Goal: Task Accomplishment & Management: Use online tool/utility

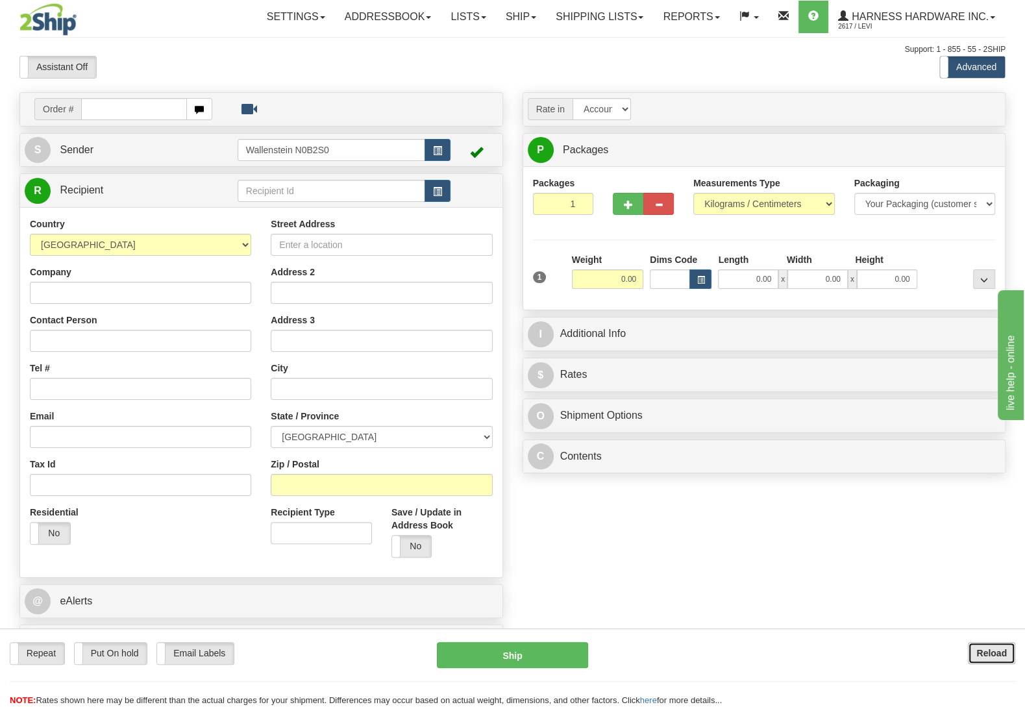
click at [1013, 654] on button "Reload" at bounding box center [990, 653] width 47 height 22
type input "jigs"
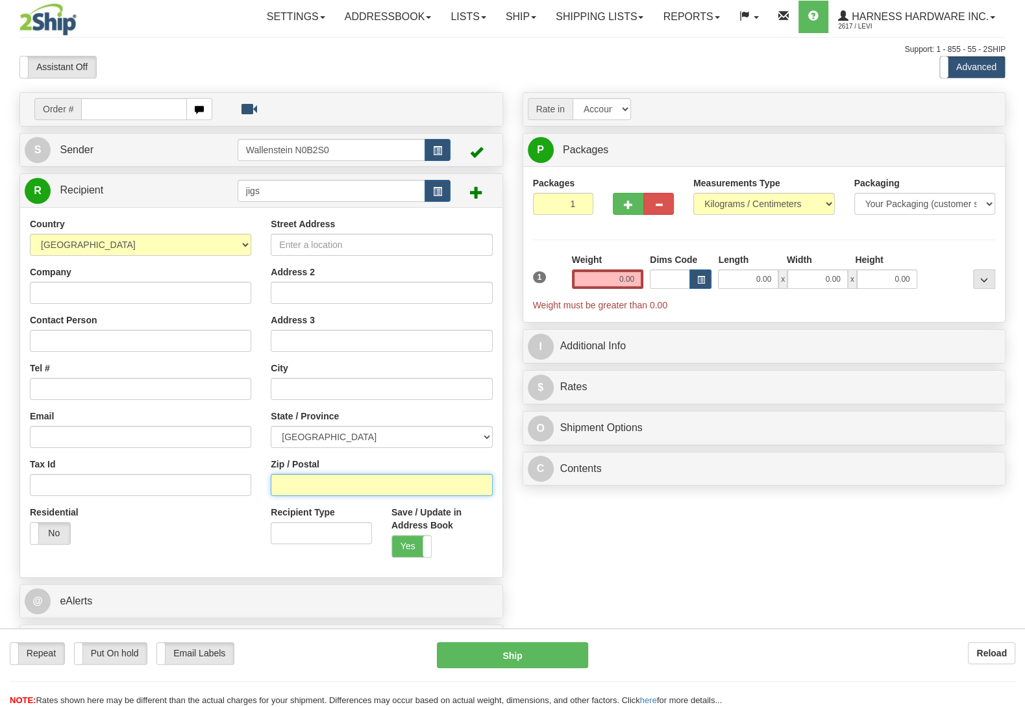
click at [315, 490] on input "Zip / Postal" at bounding box center [381, 485] width 221 height 22
type input "t1z0m1"
type input "[GEOGRAPHIC_DATA]"
click at [588, 284] on input "0.00" at bounding box center [607, 278] width 71 height 19
type input "0.50"
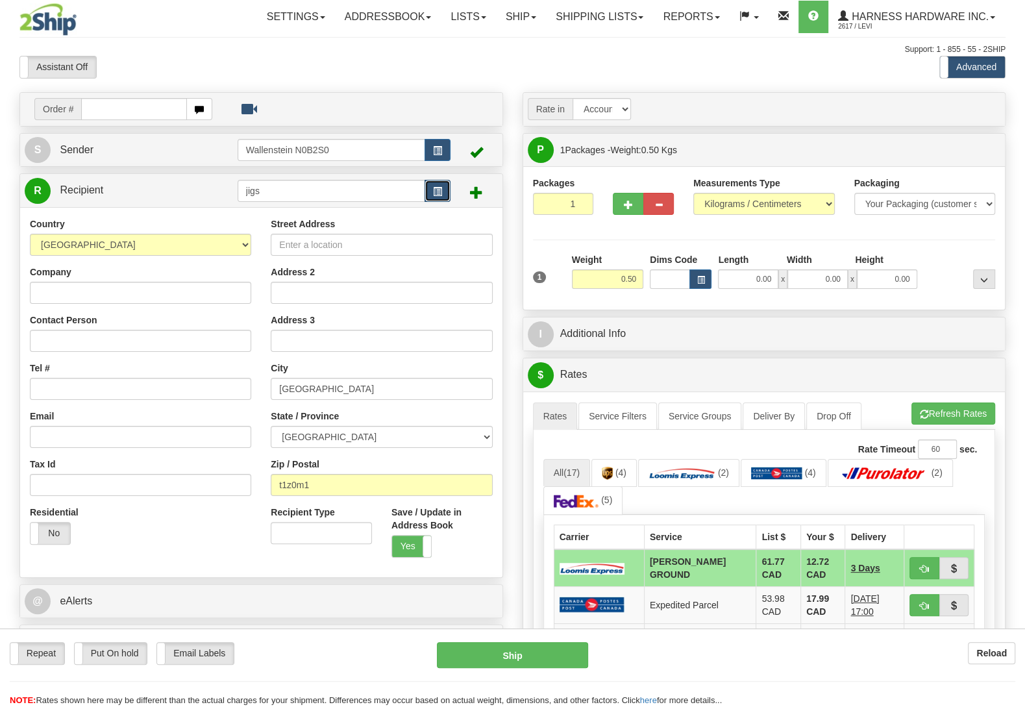
click at [427, 191] on button "button" at bounding box center [437, 191] width 26 height 22
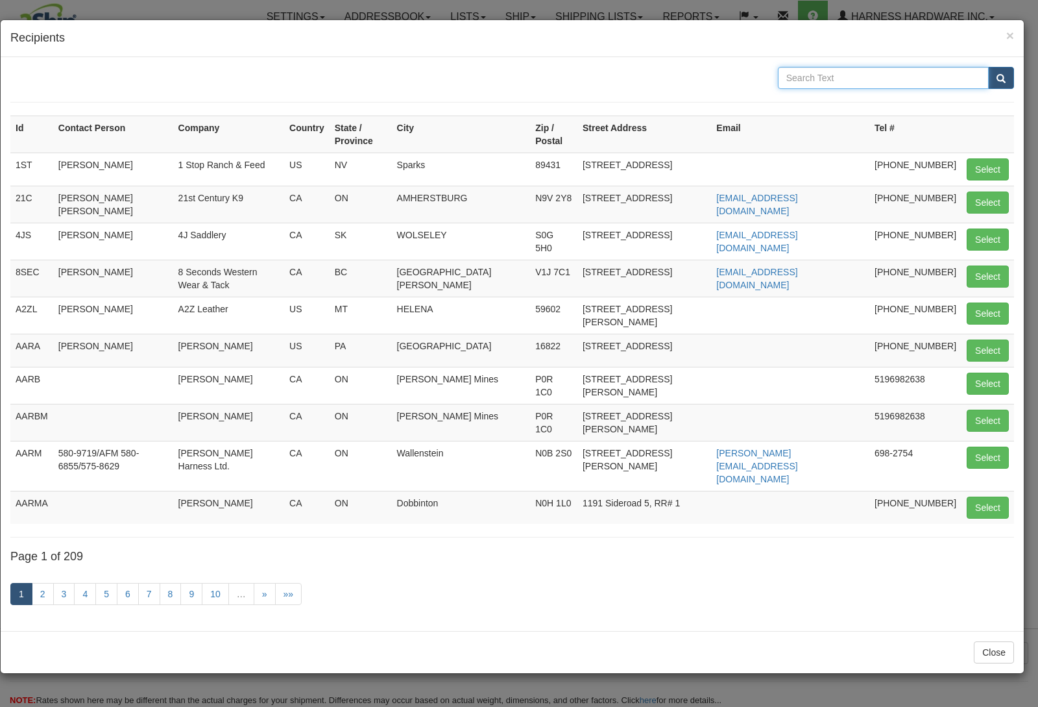
click at [855, 75] on input "text" at bounding box center [883, 78] width 211 height 22
type input "jigg"
click at [988, 67] on button "submit" at bounding box center [1001, 78] width 26 height 22
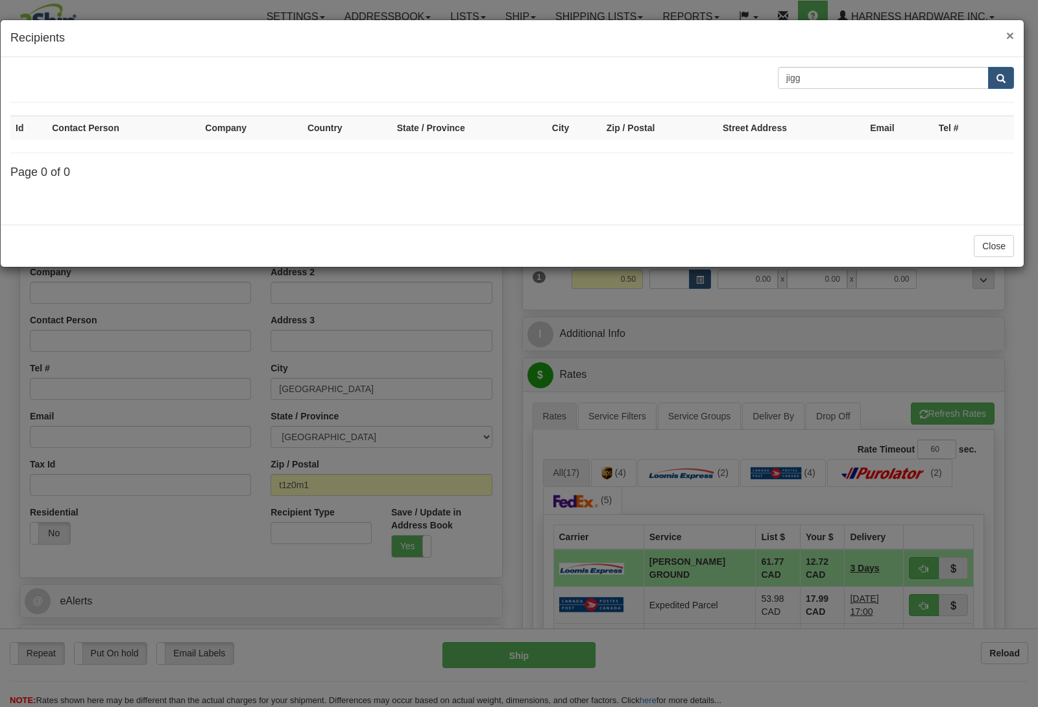
click at [1010, 32] on span "×" at bounding box center [1010, 35] width 8 height 15
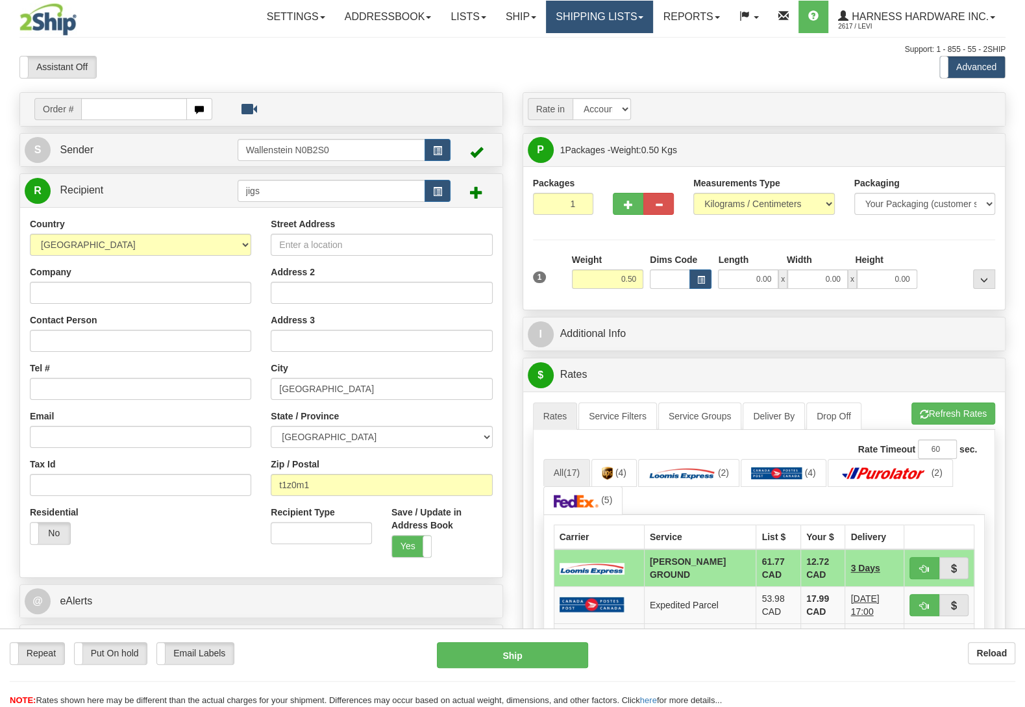
click at [586, 21] on link "Shipping lists" at bounding box center [599, 17] width 107 height 32
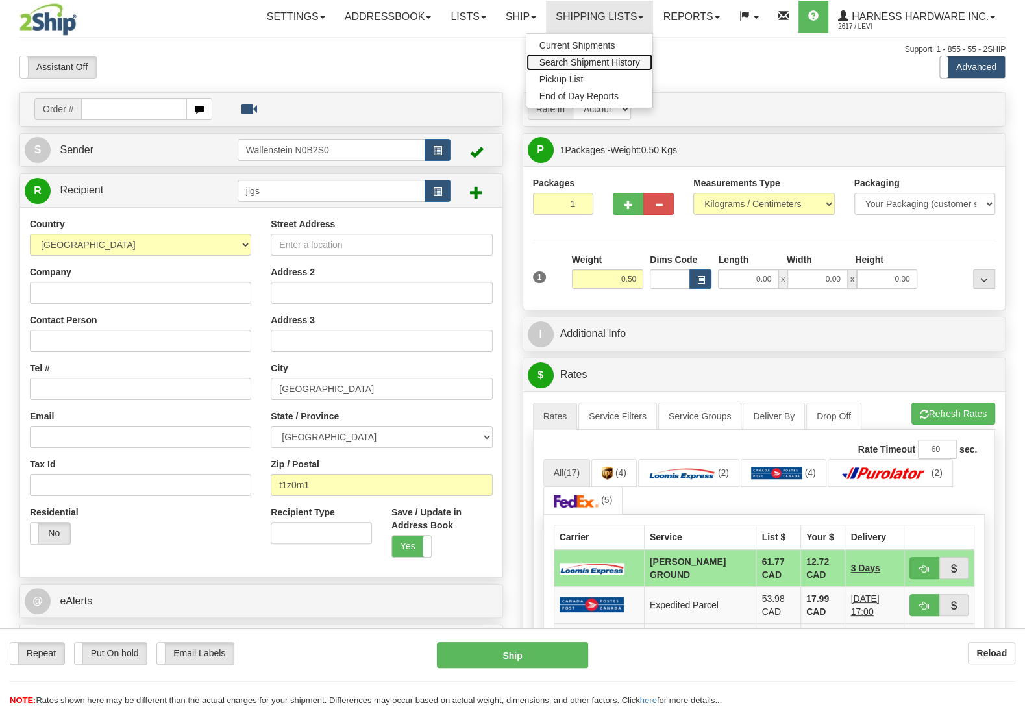
click at [615, 64] on span "Search Shipment History" at bounding box center [589, 62] width 101 height 10
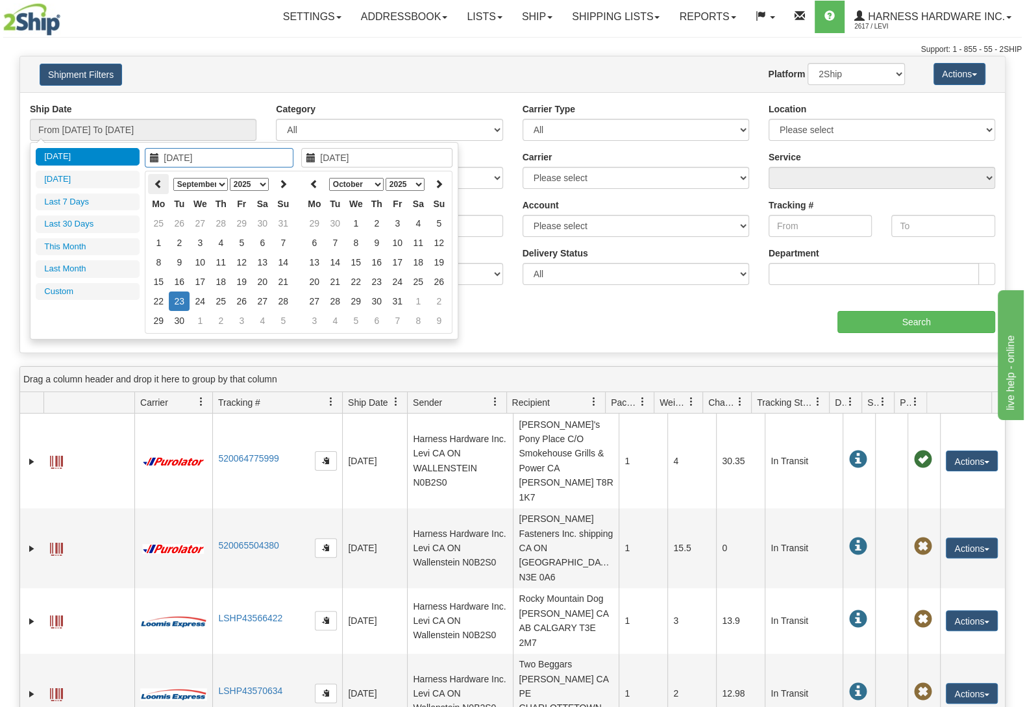
click at [156, 178] on th at bounding box center [158, 184] width 21 height 20
type input "08/14/2025"
click at [226, 260] on td "14" at bounding box center [220, 261] width 21 height 19
type input "08/14/2025"
click at [226, 259] on td "14" at bounding box center [220, 261] width 21 height 19
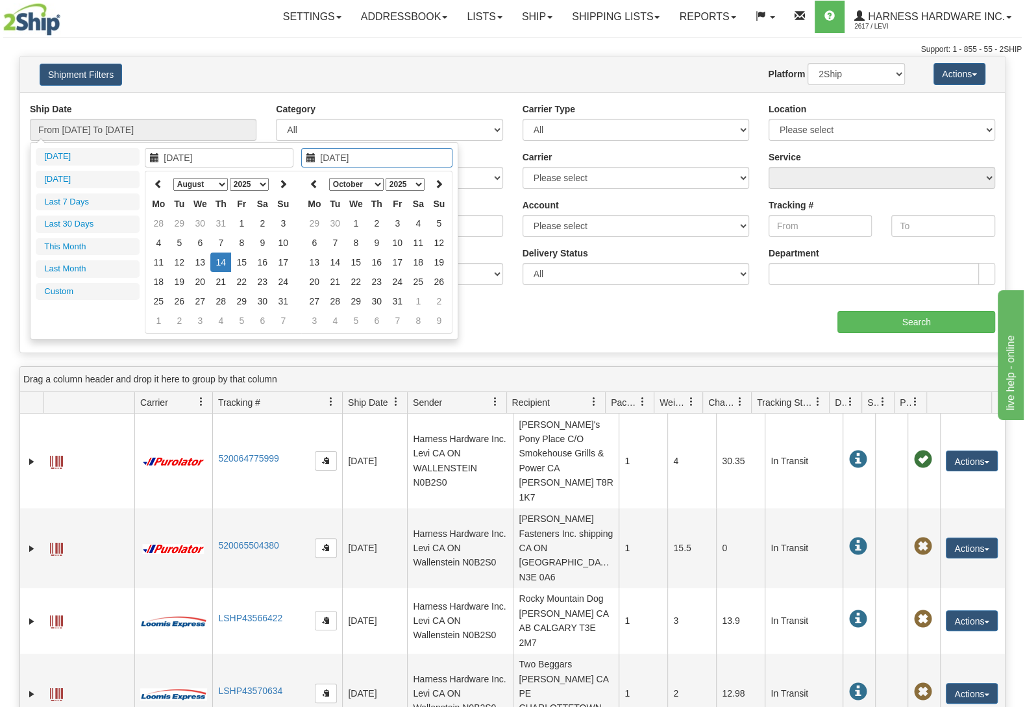
type input "From 08/14/2025 To 08/14/2025"
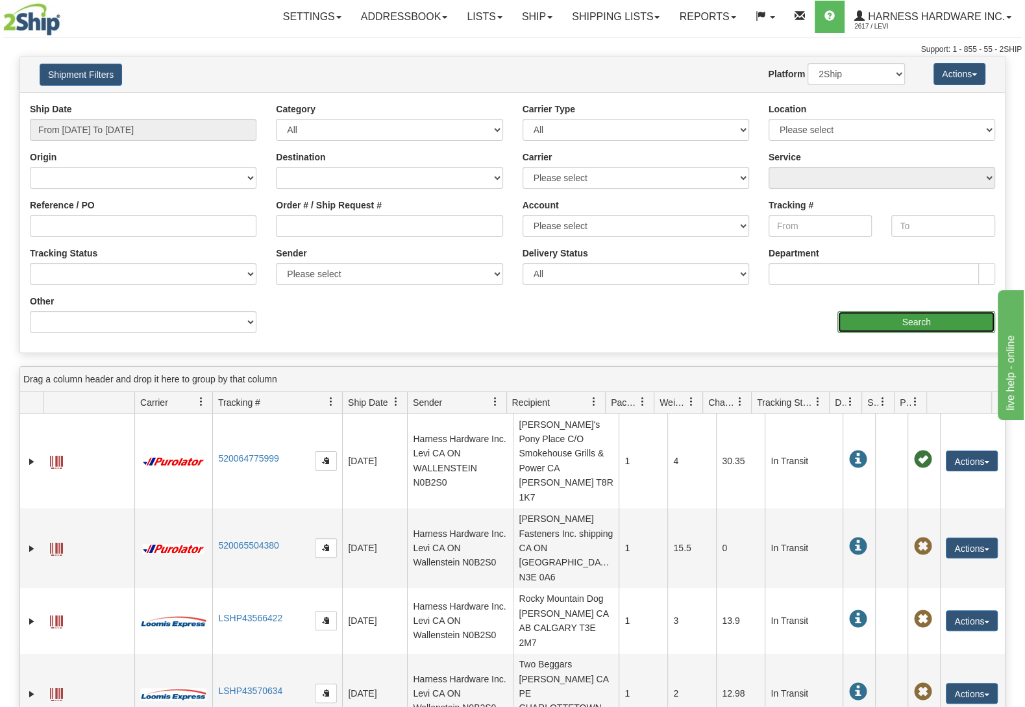
click at [907, 323] on input "Search" at bounding box center [916, 322] width 158 height 22
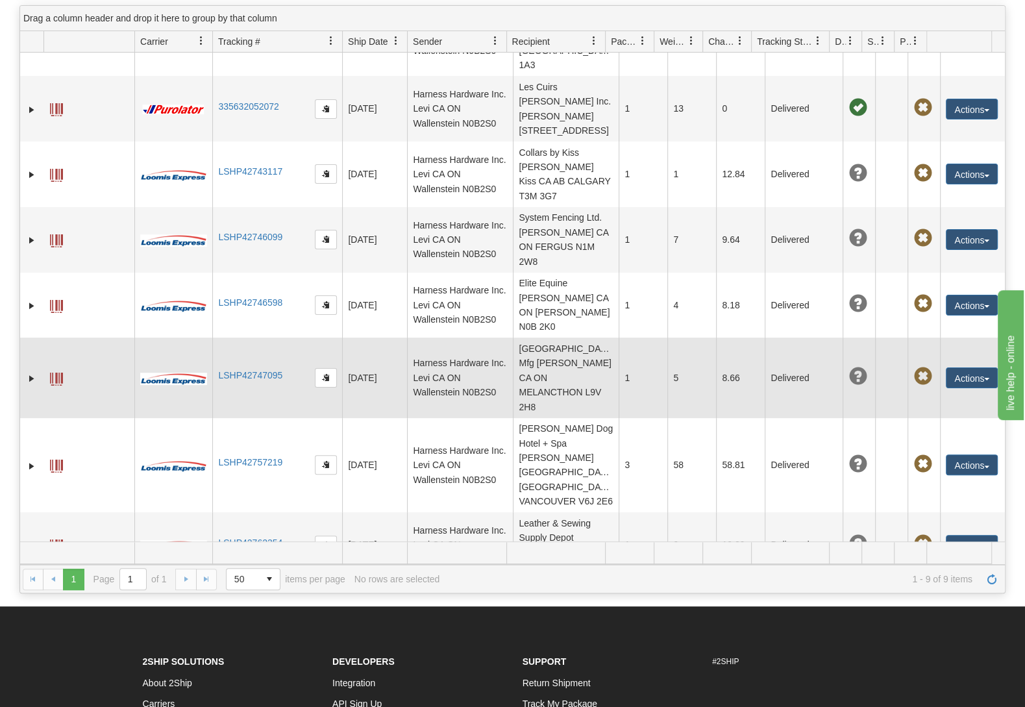
scroll to position [136, 0]
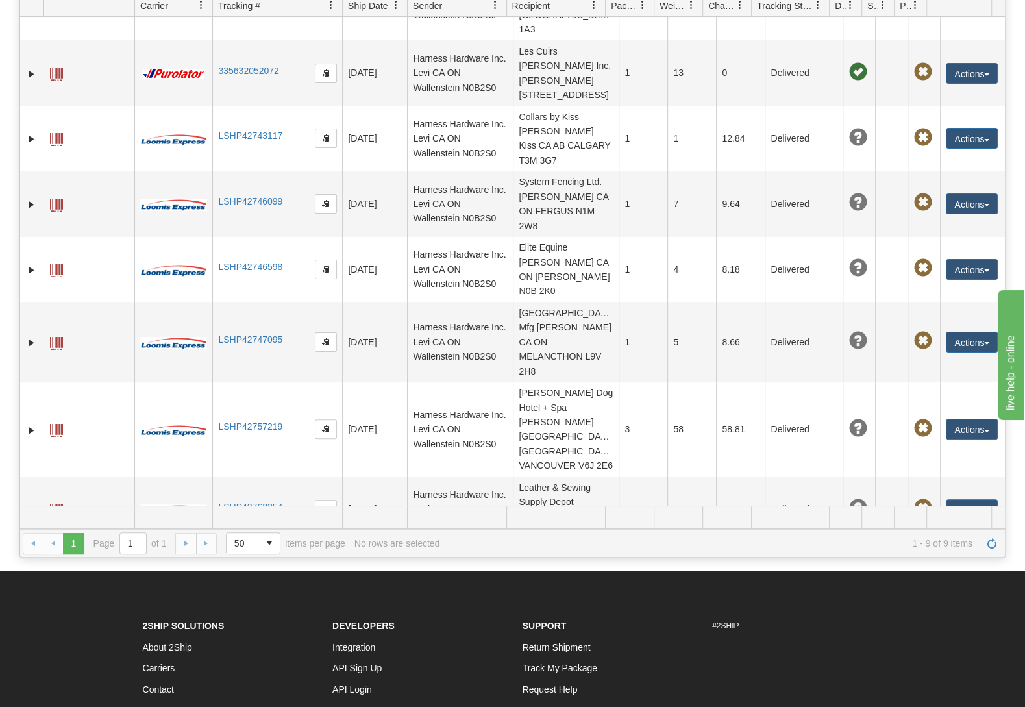
click at [954, 564] on button "Actions" at bounding box center [971, 574] width 52 height 21
click at [919, 590] on link "Repeat" at bounding box center [945, 598] width 104 height 17
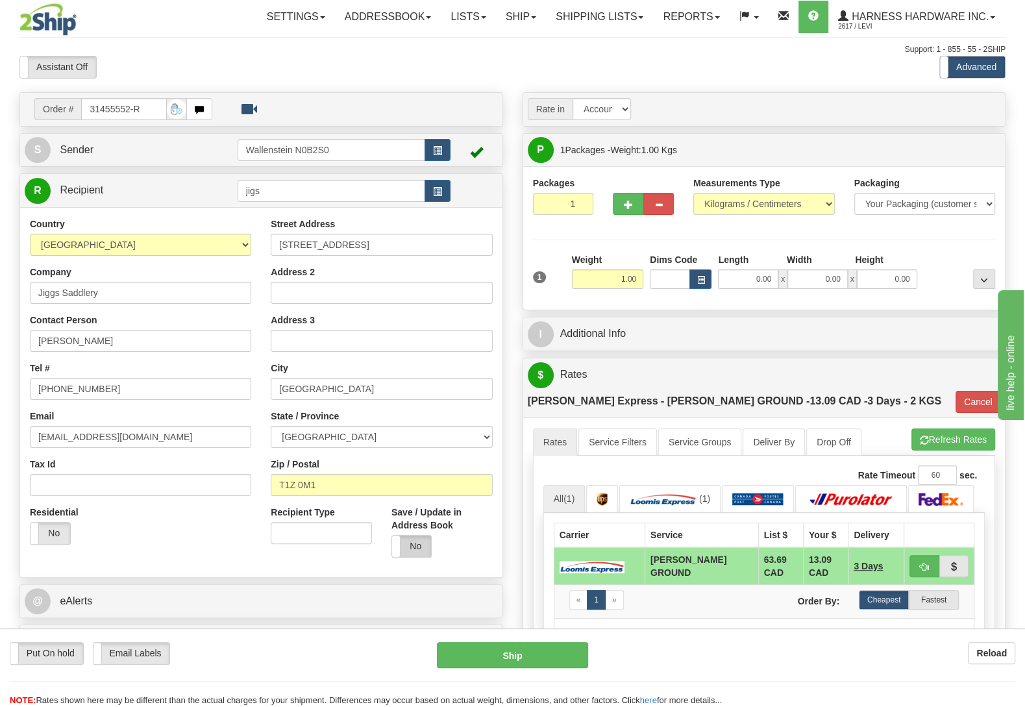
click at [406, 546] on label "No" at bounding box center [412, 545] width 40 height 21
drag, startPoint x: 606, startPoint y: 274, endPoint x: 733, endPoint y: 286, distance: 127.7
click at [643, 286] on input "1.00" at bounding box center [607, 278] width 71 height 19
type input "0.50"
type input "DD"
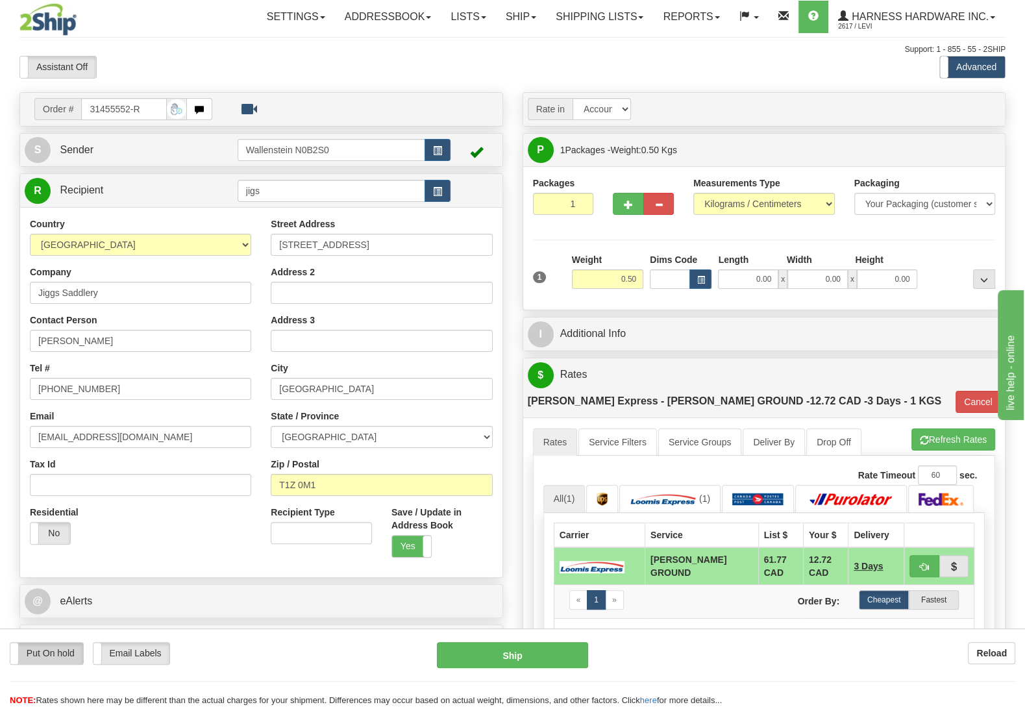
click at [49, 662] on label "Put On hold" at bounding box center [46, 652] width 73 height 21
click at [511, 651] on button "Hold" at bounding box center [512, 655] width 151 height 26
